Goal: Information Seeking & Learning: Learn about a topic

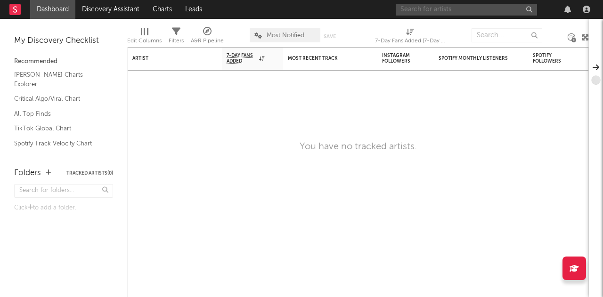
click at [442, 13] on input "text" at bounding box center [466, 10] width 141 height 12
click at [441, 10] on input "sodatone" at bounding box center [466, 10] width 141 height 12
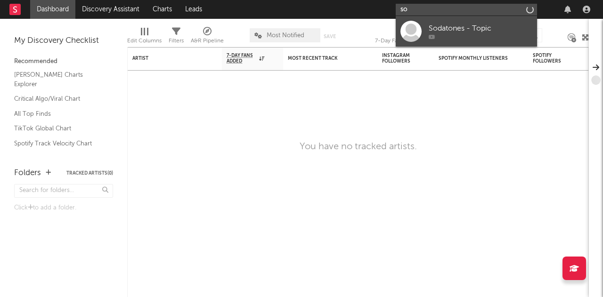
type input "s"
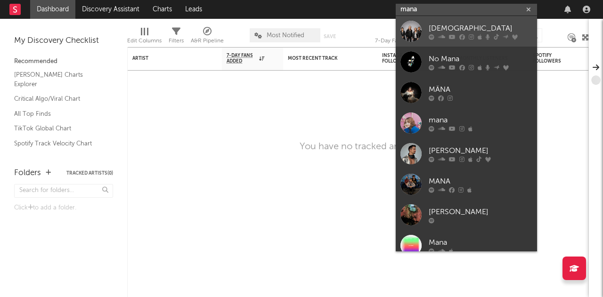
type input "mana"
click at [406, 25] on div at bounding box center [410, 31] width 21 height 21
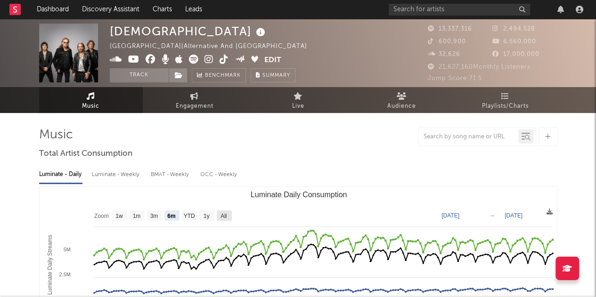
click at [224, 215] on text "All" at bounding box center [223, 216] width 6 height 7
select select "All"
type input "[DATE]"
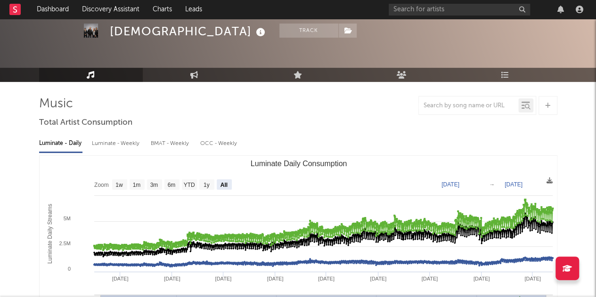
scroll to position [39, 0]
